Goal: Navigation & Orientation: Find specific page/section

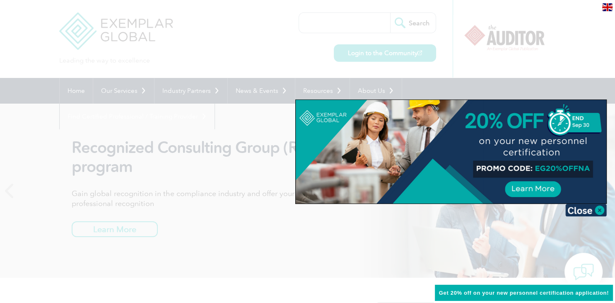
click at [385, 52] on div at bounding box center [307, 151] width 615 height 303
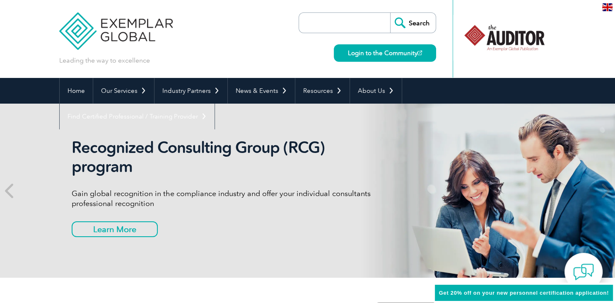
click at [385, 52] on link "Login to the Community" at bounding box center [385, 52] width 102 height 17
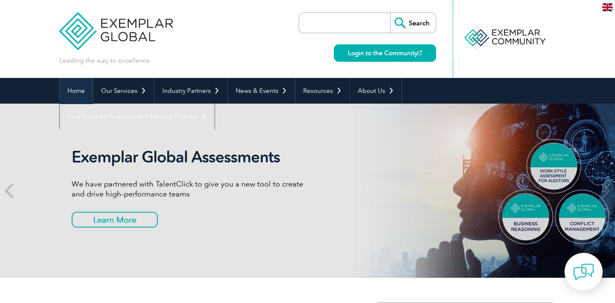
click at [78, 93] on link "Home" at bounding box center [76, 91] width 33 height 26
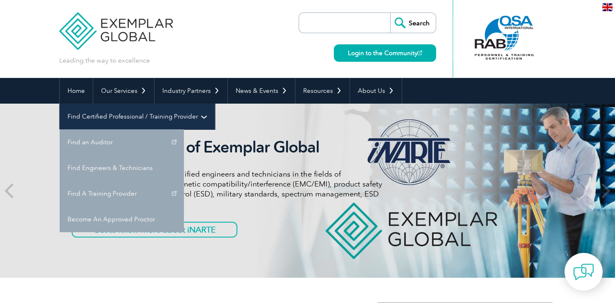
click at [214, 104] on link "Find Certified Professional / Training Provider" at bounding box center [137, 117] width 155 height 26
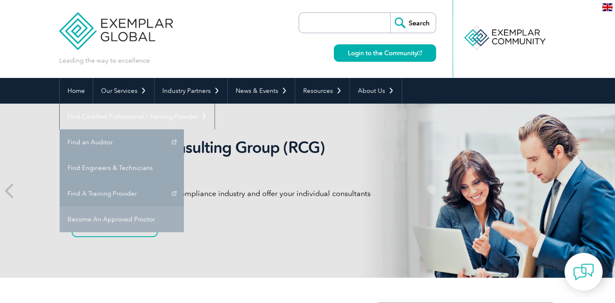
click at [184, 206] on link "Become An Approved Proctor" at bounding box center [122, 219] width 124 height 26
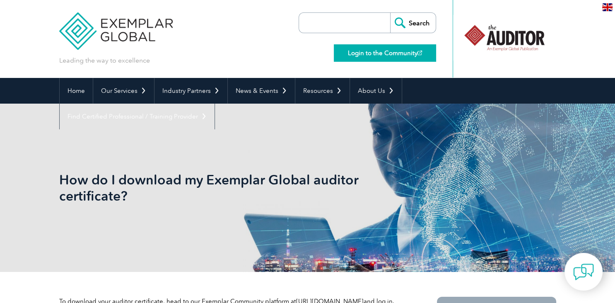
click at [394, 51] on link "Login to the Community" at bounding box center [385, 52] width 102 height 17
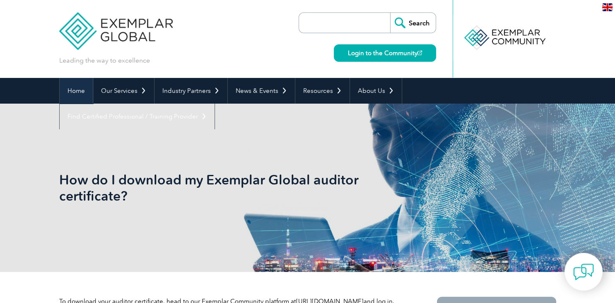
click at [74, 90] on link "Home" at bounding box center [76, 91] width 33 height 26
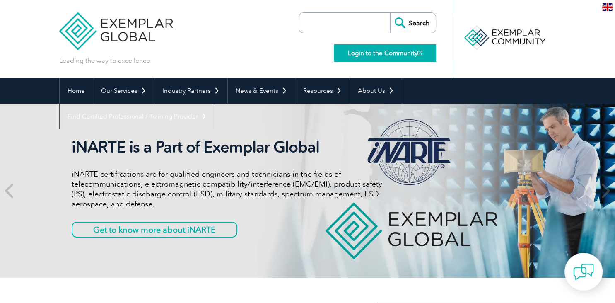
click at [412, 49] on link "Login to the Community" at bounding box center [385, 52] width 102 height 17
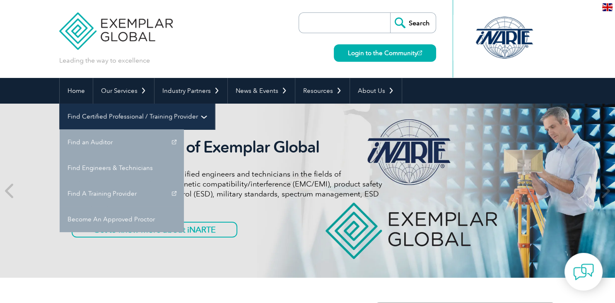
click at [214, 104] on link "Find Certified Professional / Training Provider" at bounding box center [137, 117] width 155 height 26
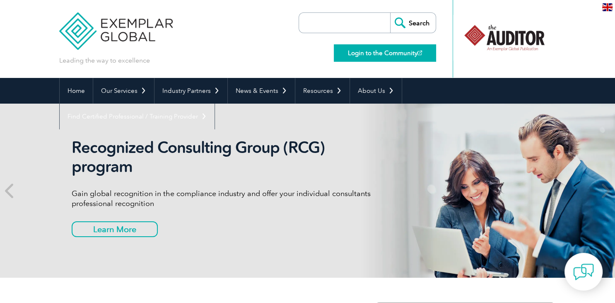
click at [372, 51] on link "Login to the Community" at bounding box center [385, 52] width 102 height 17
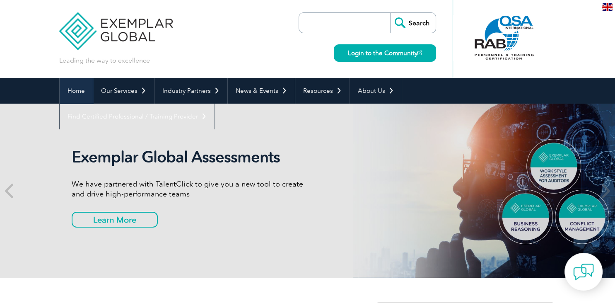
click at [77, 92] on link "Home" at bounding box center [76, 91] width 33 height 26
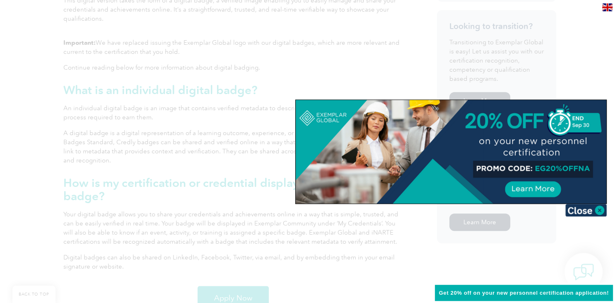
scroll to position [459, 0]
click at [584, 210] on img at bounding box center [585, 210] width 41 height 12
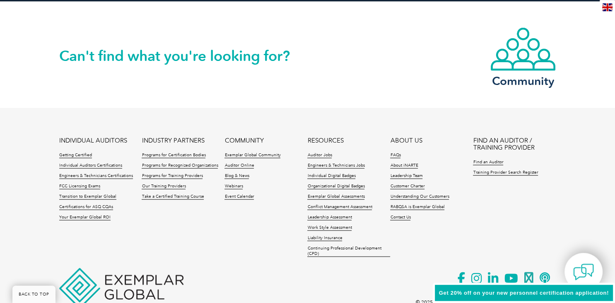
scroll to position [1758, 0]
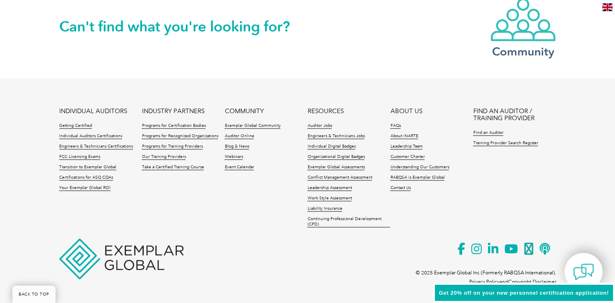
click at [517, 49] on h3 "Community" at bounding box center [523, 51] width 66 height 10
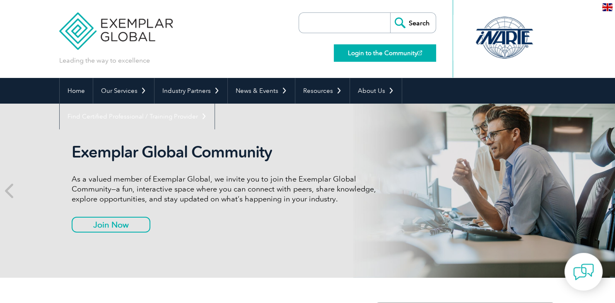
click at [403, 51] on link "Login to the Community" at bounding box center [385, 52] width 102 height 17
